Goal: Information Seeking & Learning: Learn about a topic

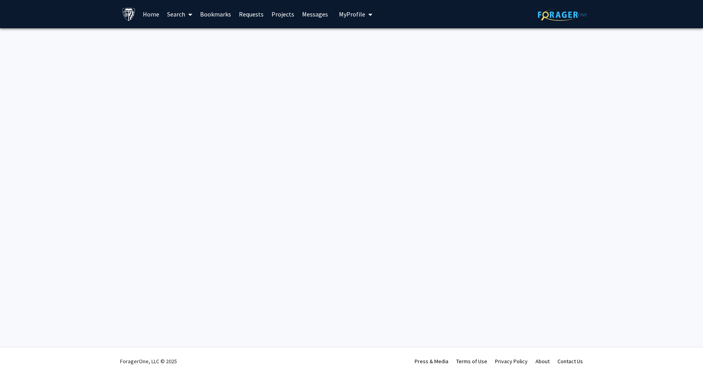
click at [283, 17] on link "Projects" at bounding box center [283, 13] width 31 height 27
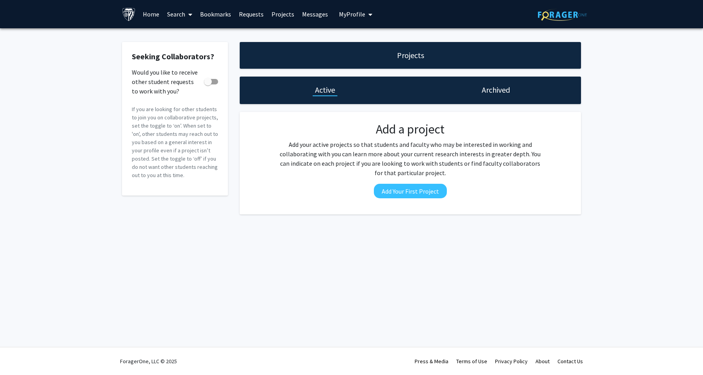
click at [154, 14] on link "Home" at bounding box center [151, 13] width 24 height 27
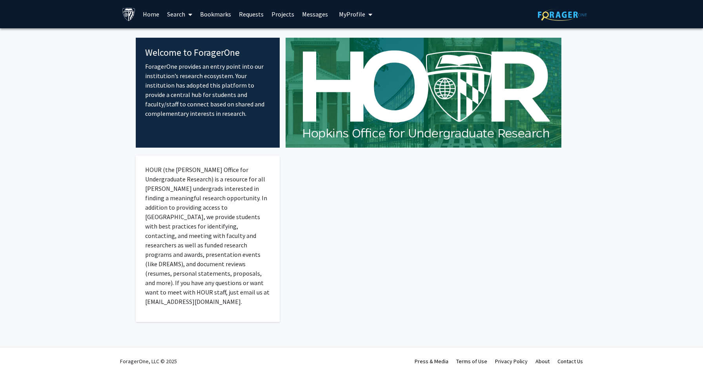
click at [184, 16] on link "Search" at bounding box center [179, 13] width 33 height 27
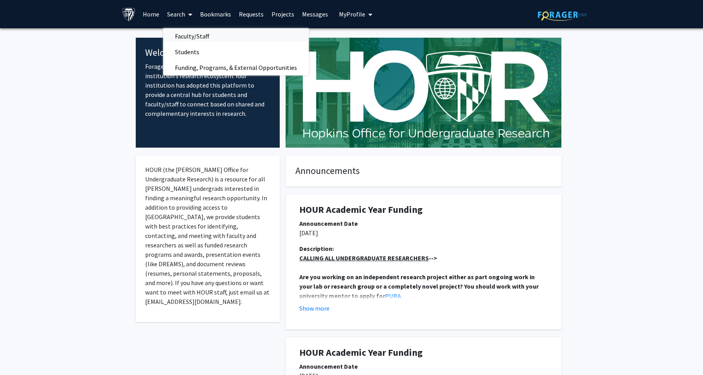
click at [190, 30] on span "Faculty/Staff" at bounding box center [192, 36] width 58 height 16
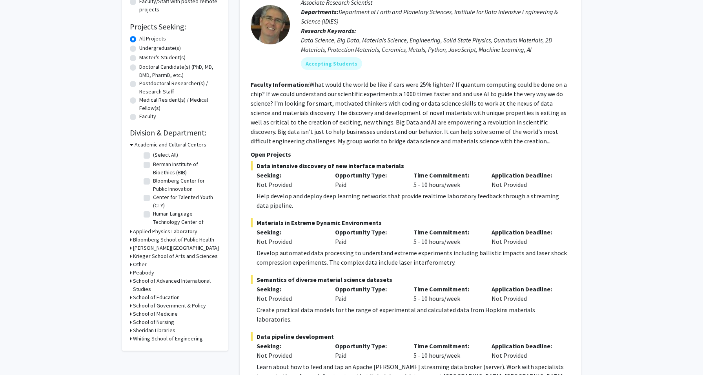
scroll to position [115, 0]
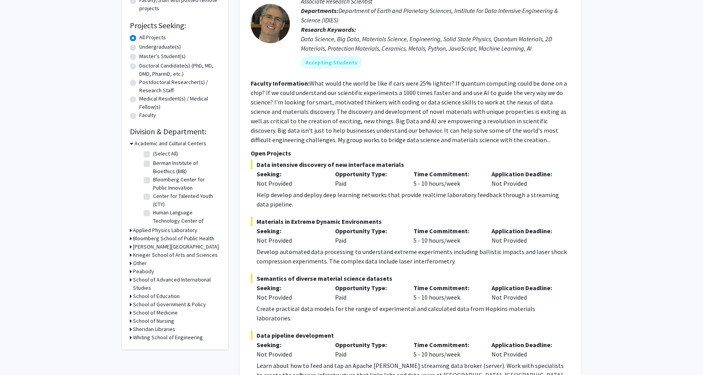
click at [139, 57] on label "Master's Student(s)" at bounding box center [162, 56] width 46 height 8
click at [139, 57] on input "Master's Student(s)" at bounding box center [141, 54] width 5 height 5
radio input "true"
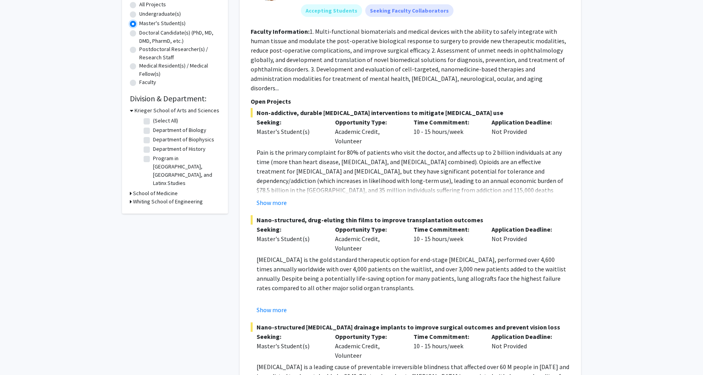
scroll to position [161, 0]
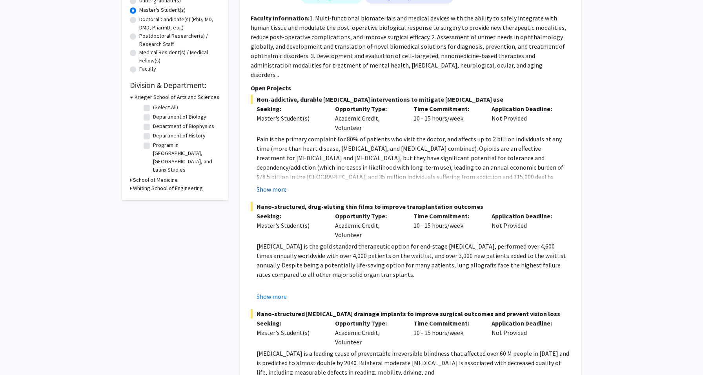
click at [267, 184] on button "Show more" at bounding box center [272, 188] width 30 height 9
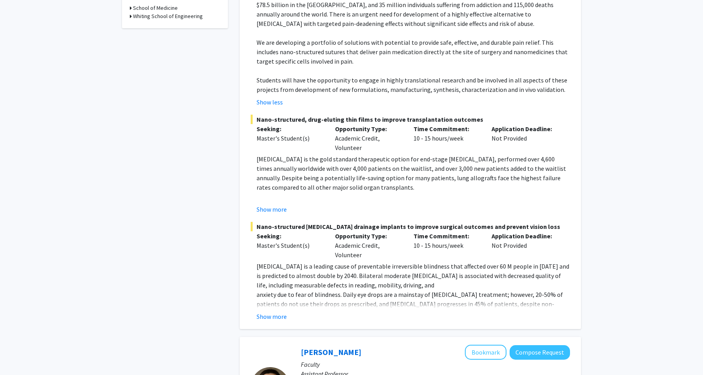
scroll to position [334, 0]
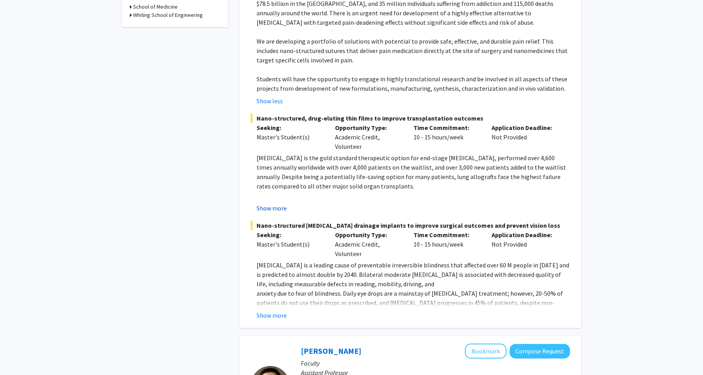
click at [269, 203] on button "Show more" at bounding box center [272, 207] width 30 height 9
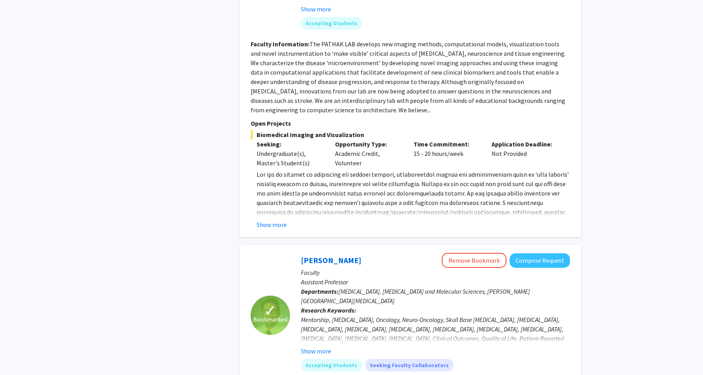
scroll to position [1173, 0]
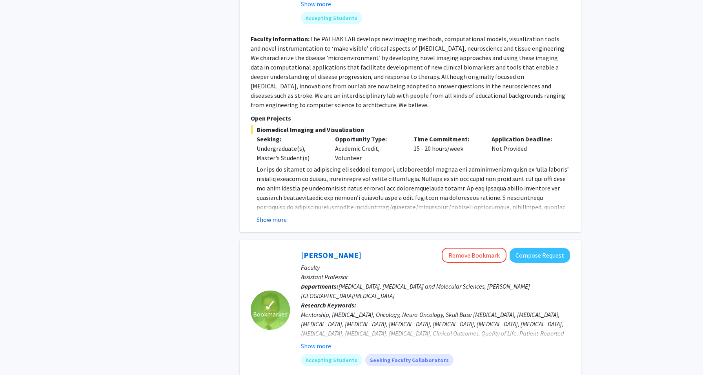
click at [281, 215] on button "Show more" at bounding box center [272, 219] width 30 height 9
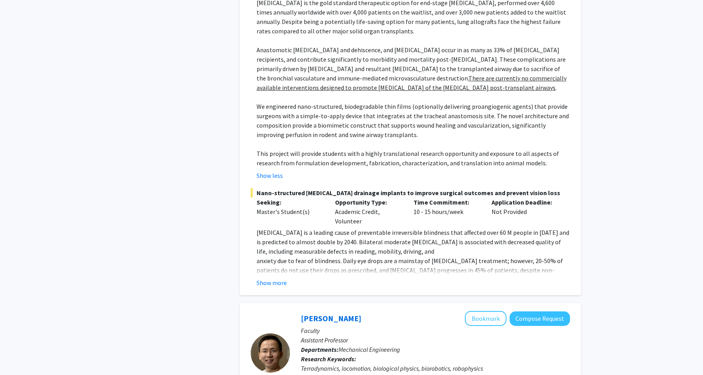
scroll to position [489, 0]
click at [282, 278] on button "Show more" at bounding box center [272, 282] width 30 height 9
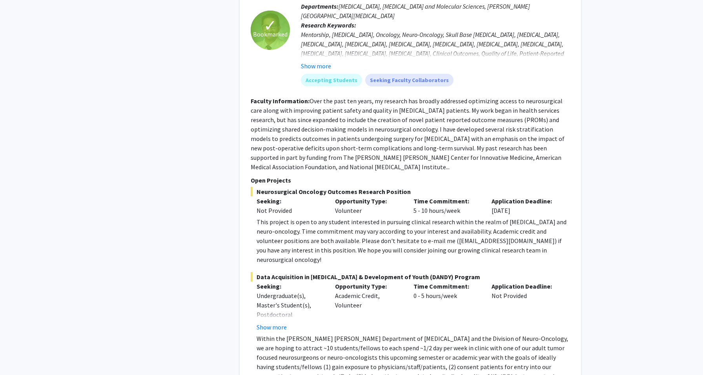
scroll to position [1612, 0]
click at [267, 323] on button "Show more" at bounding box center [272, 327] width 30 height 9
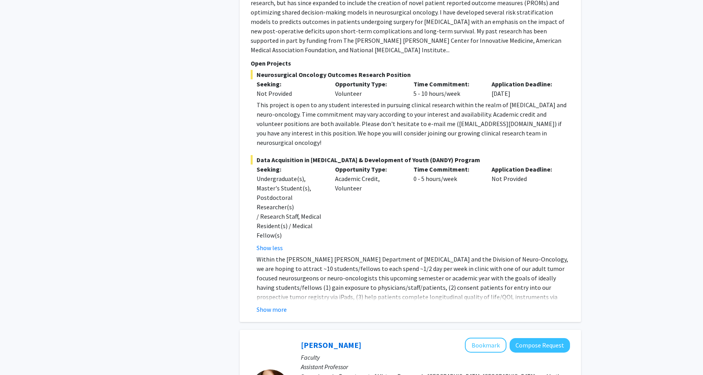
scroll to position [1753, 0]
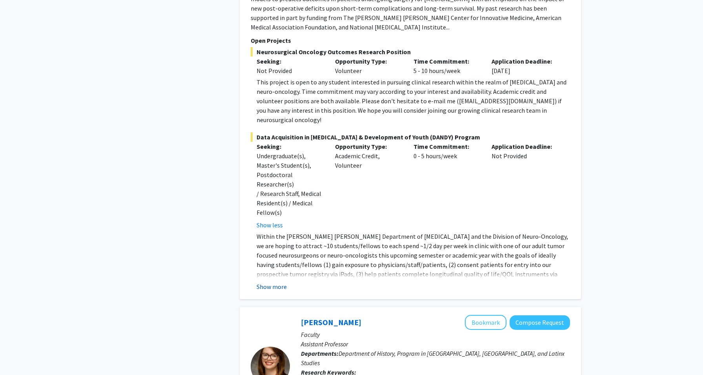
click at [268, 282] on button "Show more" at bounding box center [272, 286] width 30 height 9
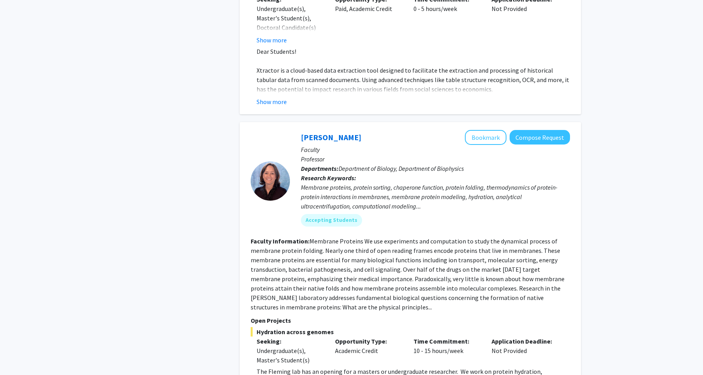
scroll to position [2376, 0]
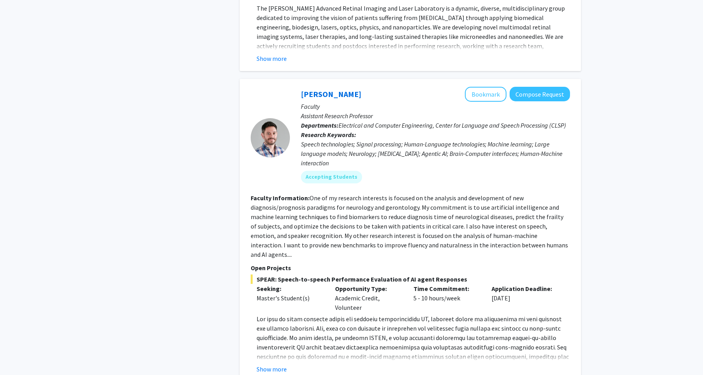
scroll to position [3601, 0]
click at [273, 365] on button "Show more" at bounding box center [272, 369] width 30 height 9
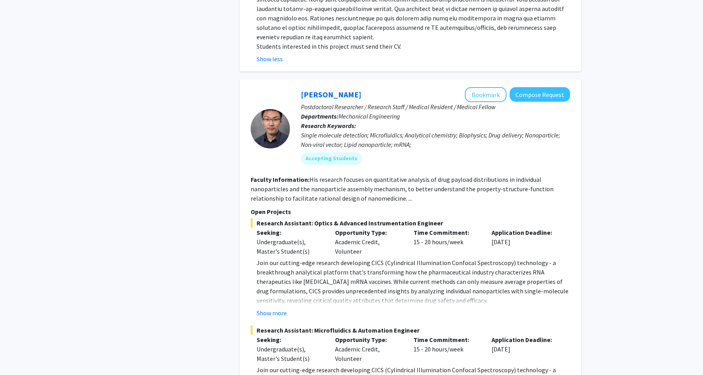
scroll to position [4145, 0]
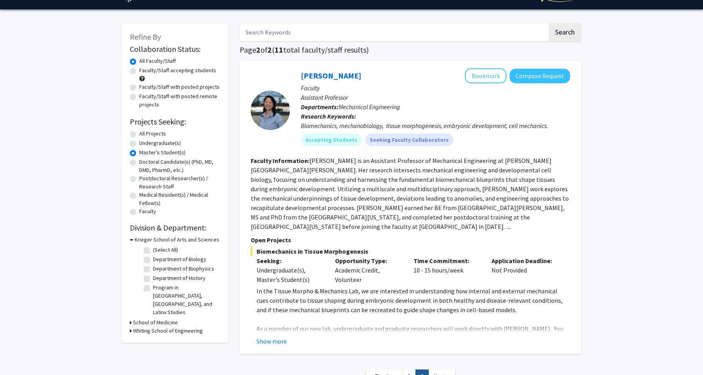
scroll to position [10, 0]
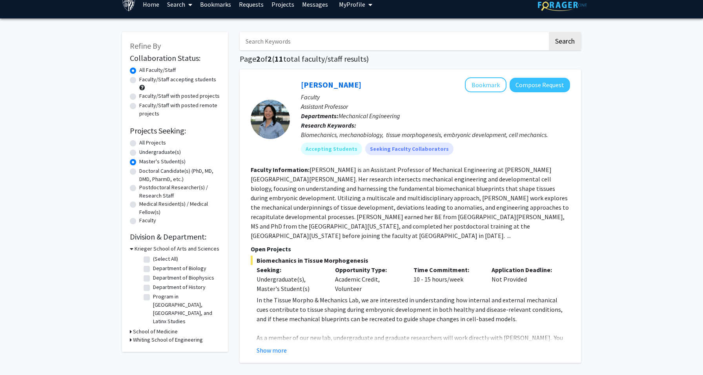
click at [139, 142] on label "All Projects" at bounding box center [152, 143] width 27 height 8
click at [139, 142] on input "All Projects" at bounding box center [141, 141] width 5 height 5
radio input "true"
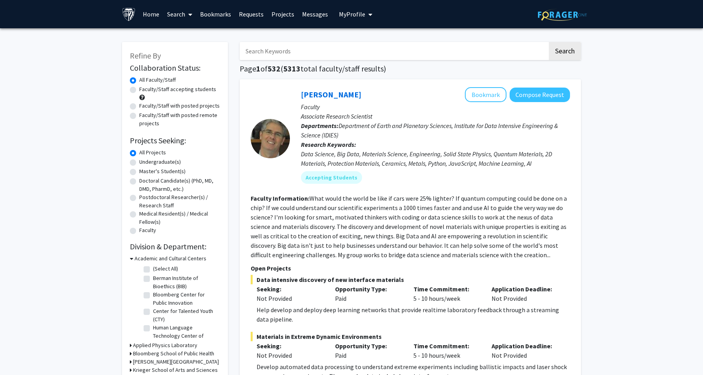
click at [285, 51] on input "Search Keywords" at bounding box center [394, 51] width 308 height 18
type input "remote"
click at [549, 42] on button "Search" at bounding box center [565, 51] width 32 height 18
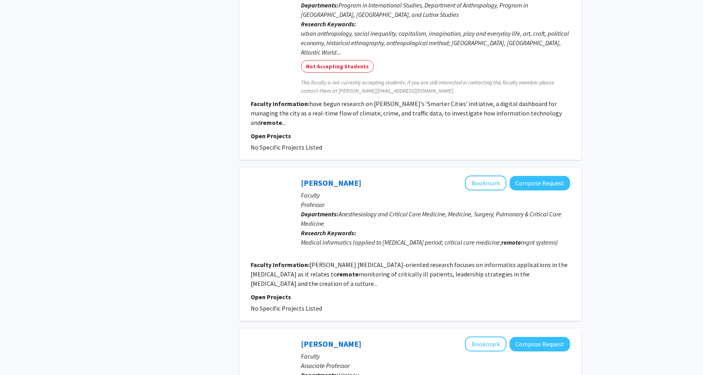
scroll to position [1167, 0]
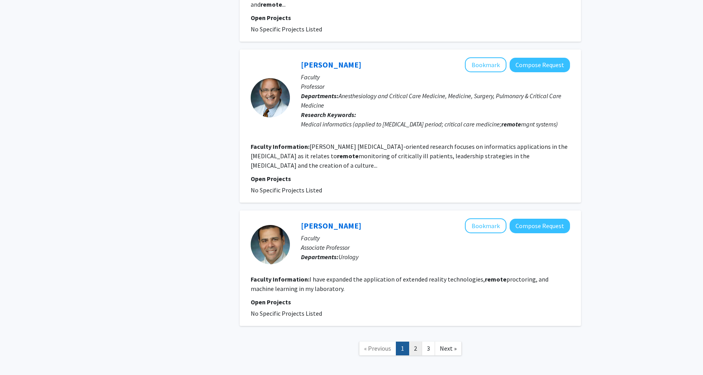
click at [413, 341] on link "2" at bounding box center [415, 348] width 13 height 14
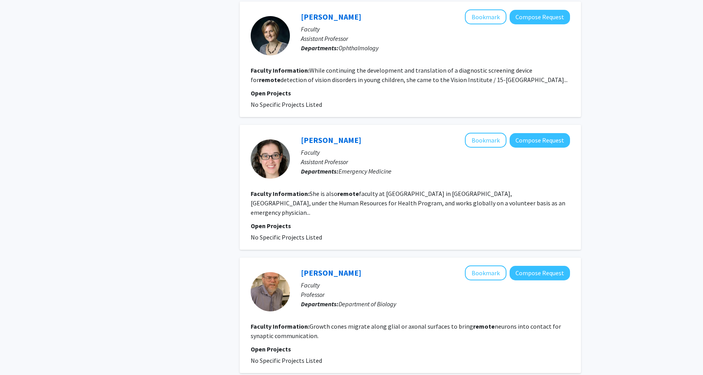
scroll to position [1038, 0]
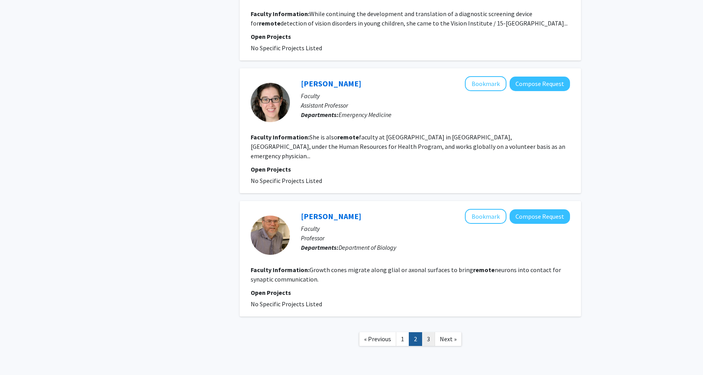
click at [424, 332] on link "3" at bounding box center [428, 339] width 13 height 14
